Goal: Transaction & Acquisition: Purchase product/service

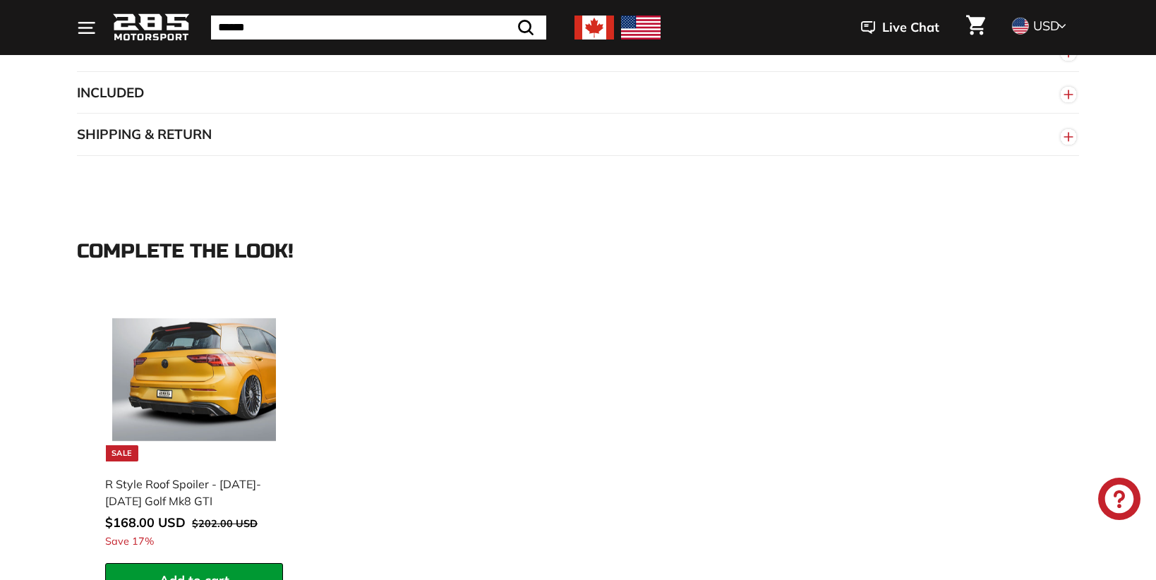
scroll to position [1741, 0]
